Goal: Book appointment/travel/reservation

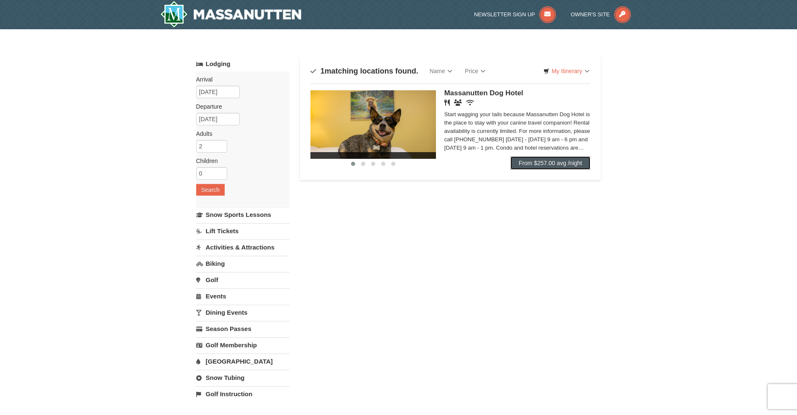
click at [570, 166] on link "From $257.00 avg /night" at bounding box center [550, 162] width 80 height 13
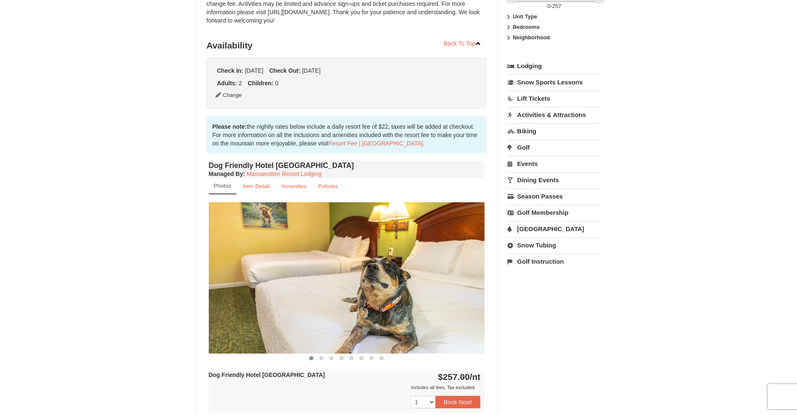
scroll to position [167, 0]
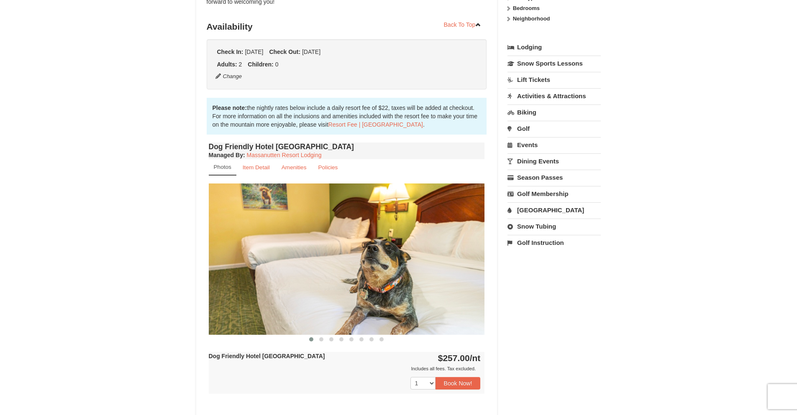
click at [468, 267] on img at bounding box center [347, 259] width 276 height 151
click at [318, 339] on button at bounding box center [321, 339] width 10 height 8
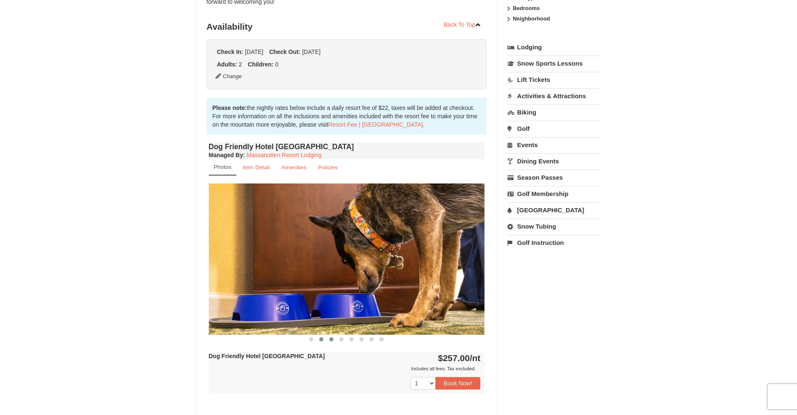
click at [332, 340] on span at bounding box center [331, 340] width 4 height 4
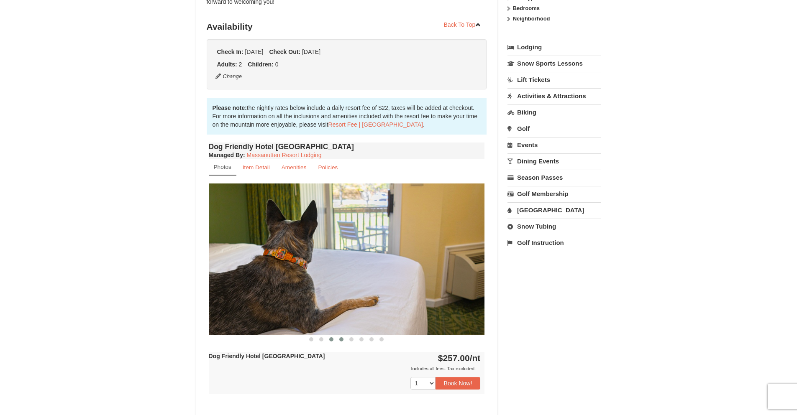
click at [343, 340] on span at bounding box center [341, 340] width 4 height 4
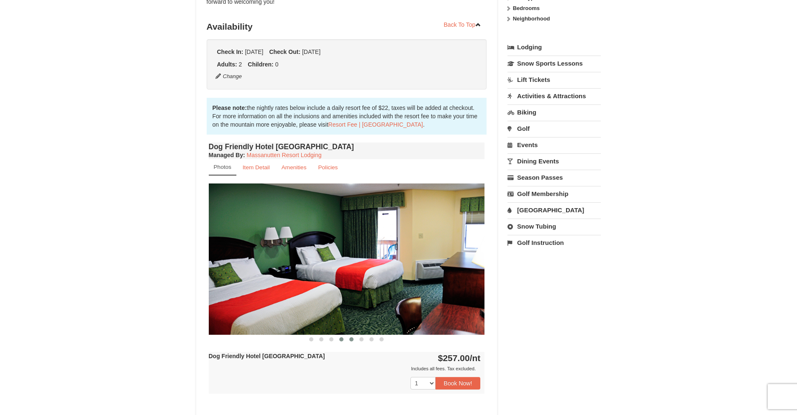
click at [352, 340] on span at bounding box center [351, 340] width 4 height 4
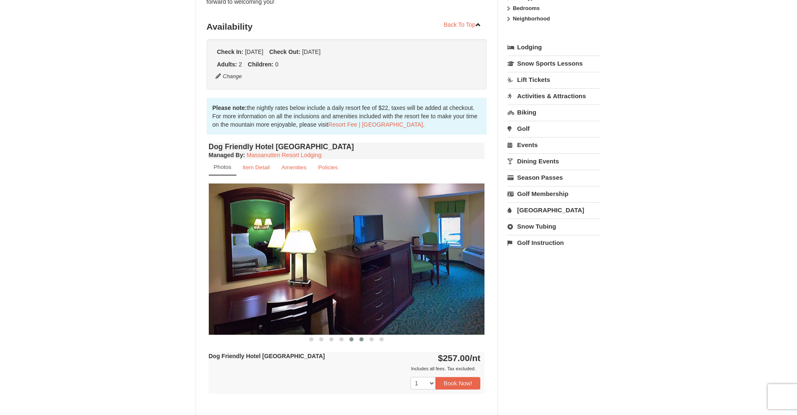
click at [361, 340] on span at bounding box center [361, 340] width 4 height 4
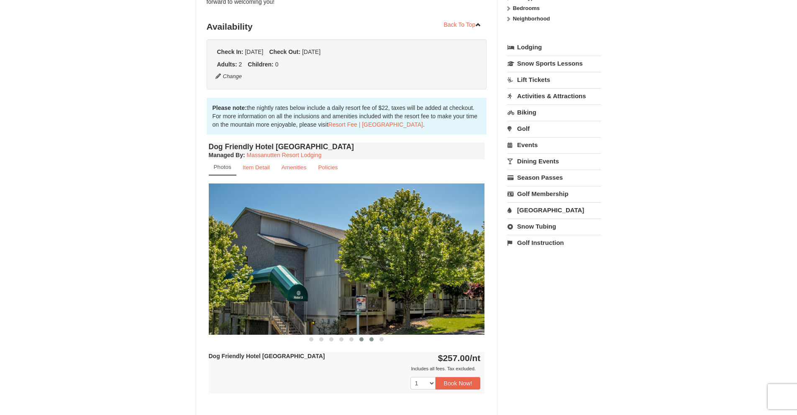
click at [375, 340] on button at bounding box center [371, 339] width 10 height 8
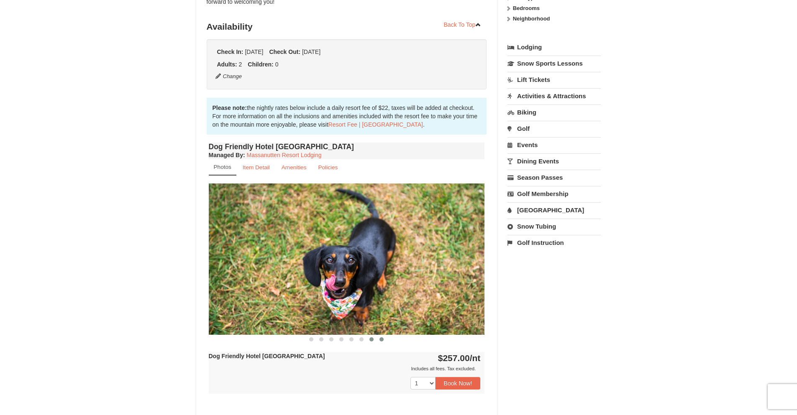
click at [383, 340] on span at bounding box center [381, 340] width 4 height 4
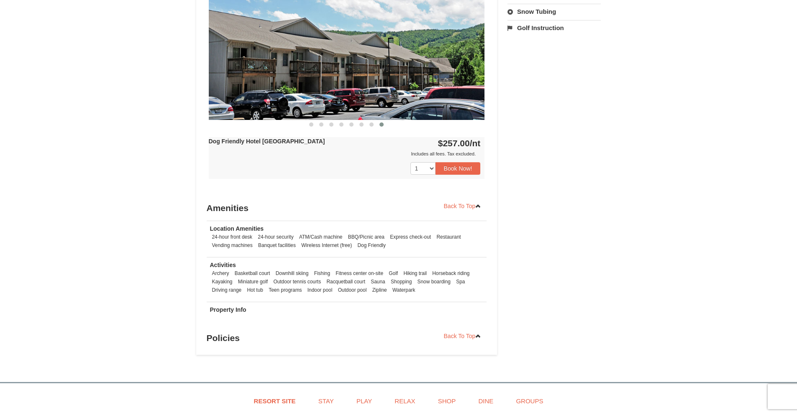
scroll to position [418, 0]
